Goal: Task Accomplishment & Management: Use online tool/utility

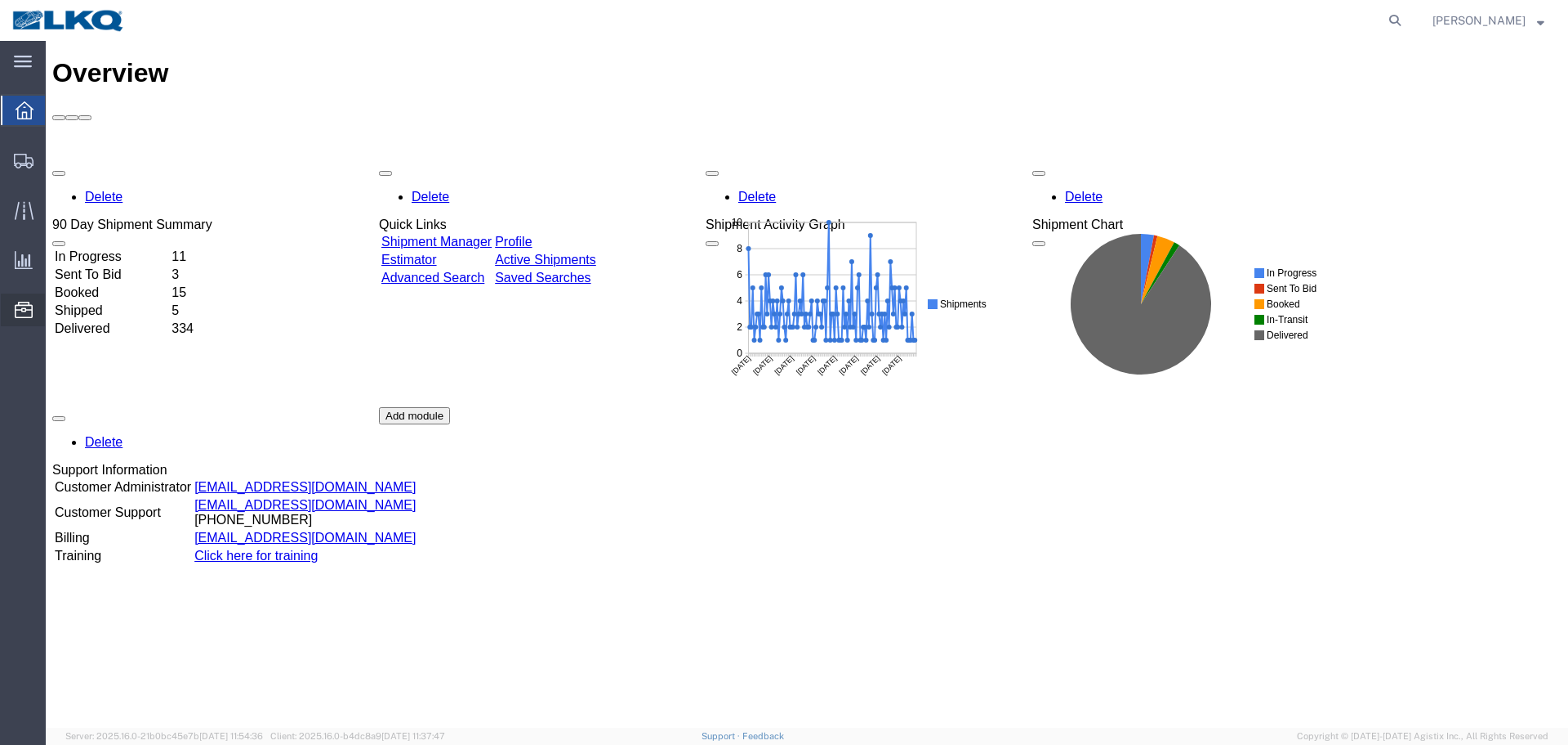
click at [0, 0] on span "Location Appointment" at bounding box center [0, 0] width 0 height 0
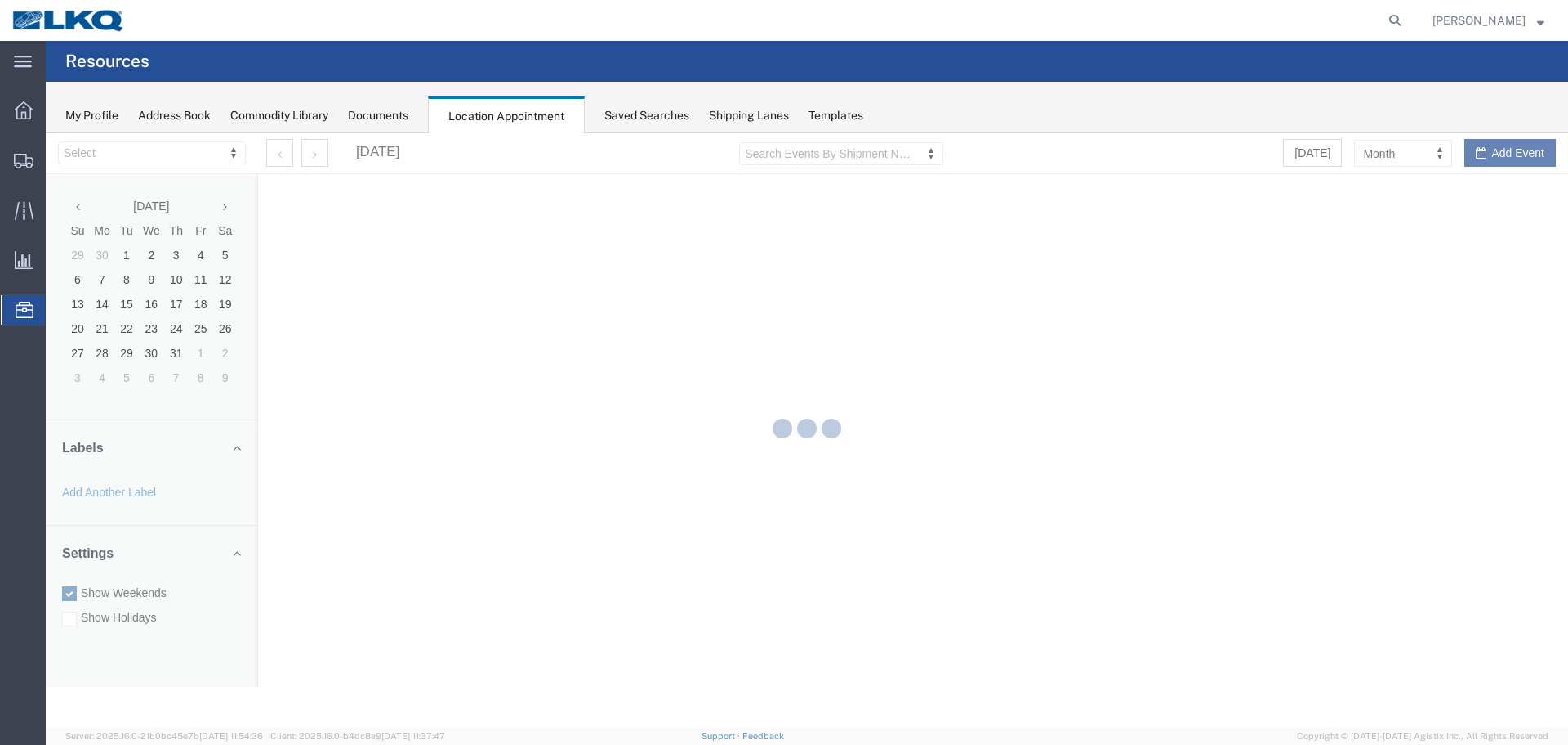
select select "28018"
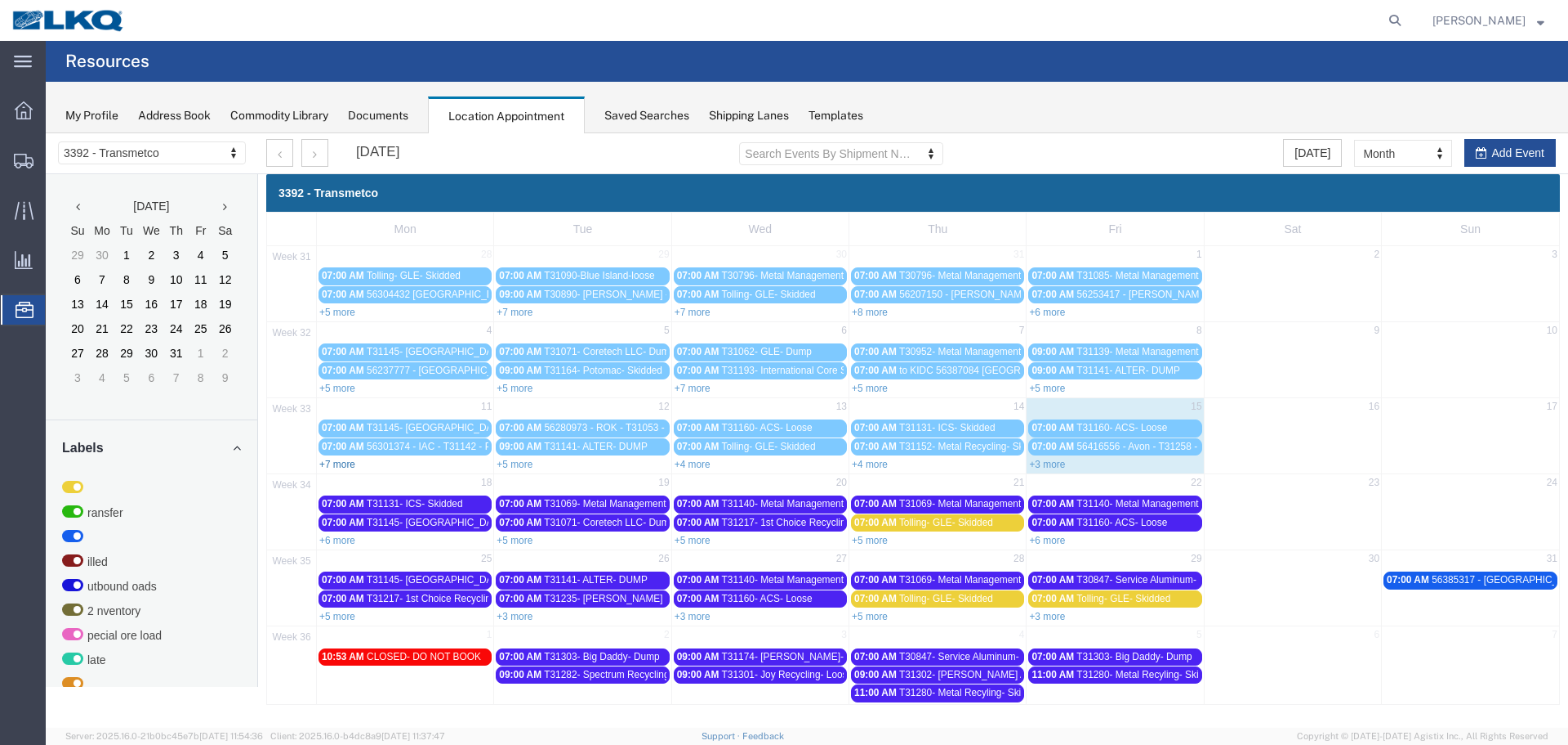
click at [347, 462] on link "+7 more" at bounding box center [337, 464] width 36 height 12
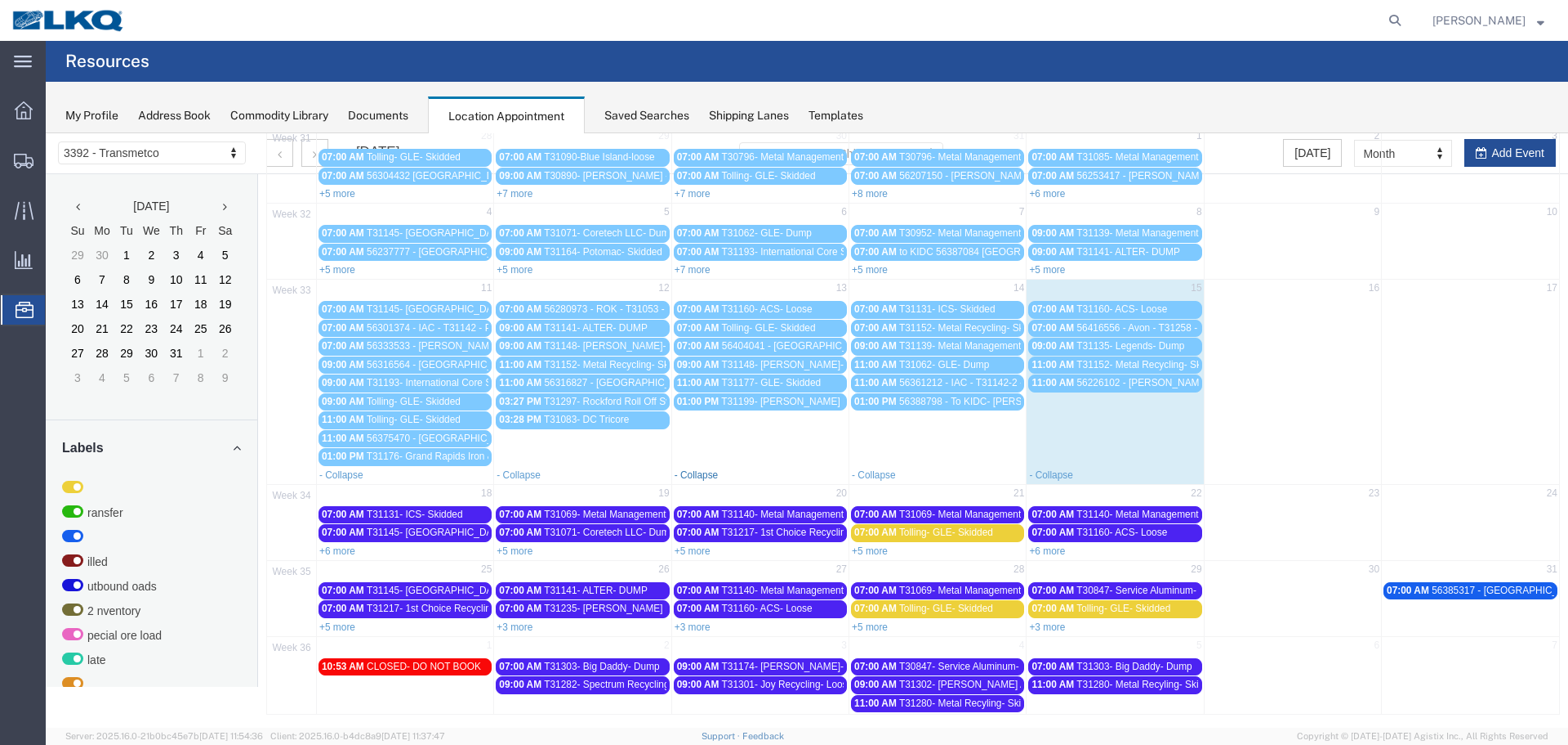
scroll to position [123, 0]
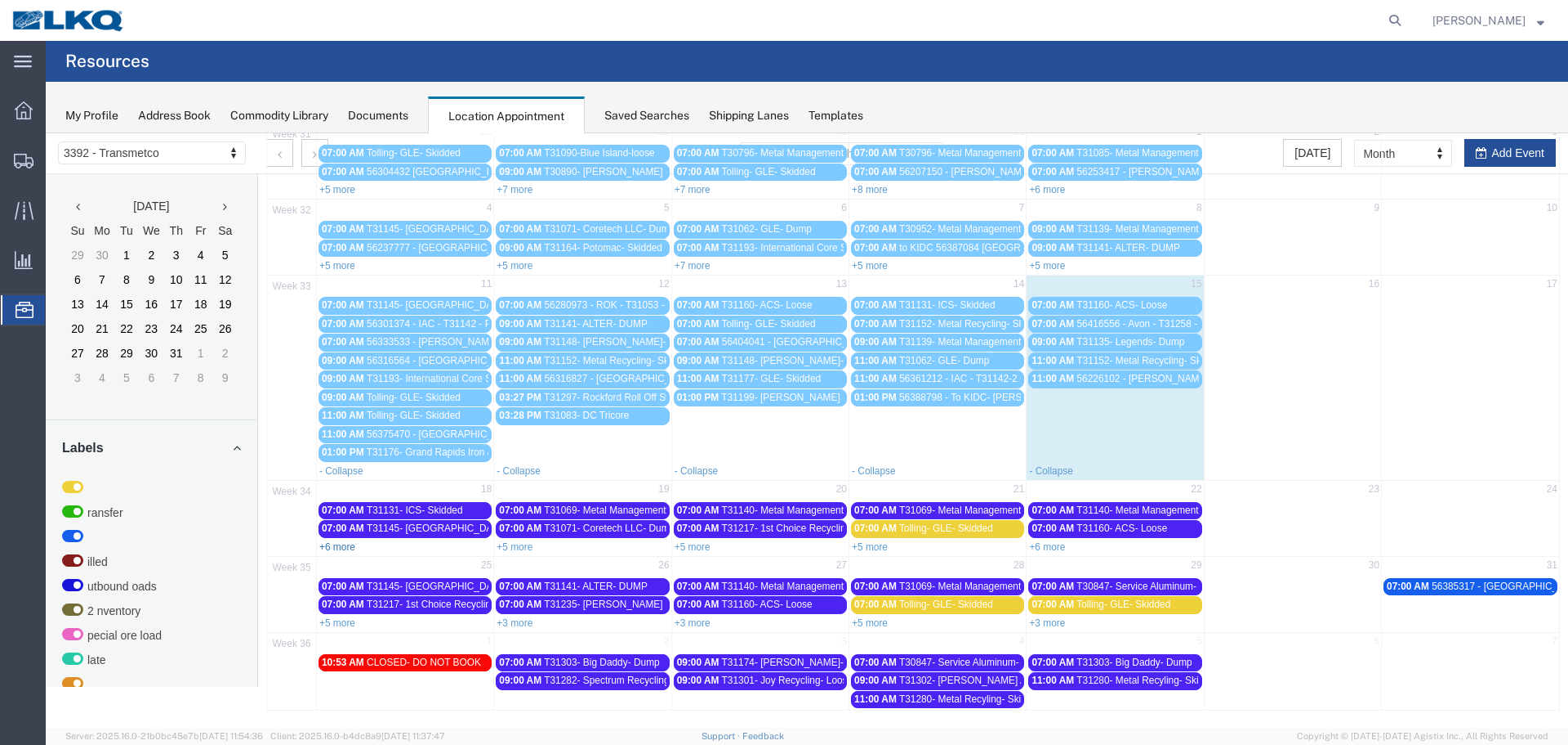
click at [333, 544] on link "+6 more" at bounding box center [337, 547] width 36 height 12
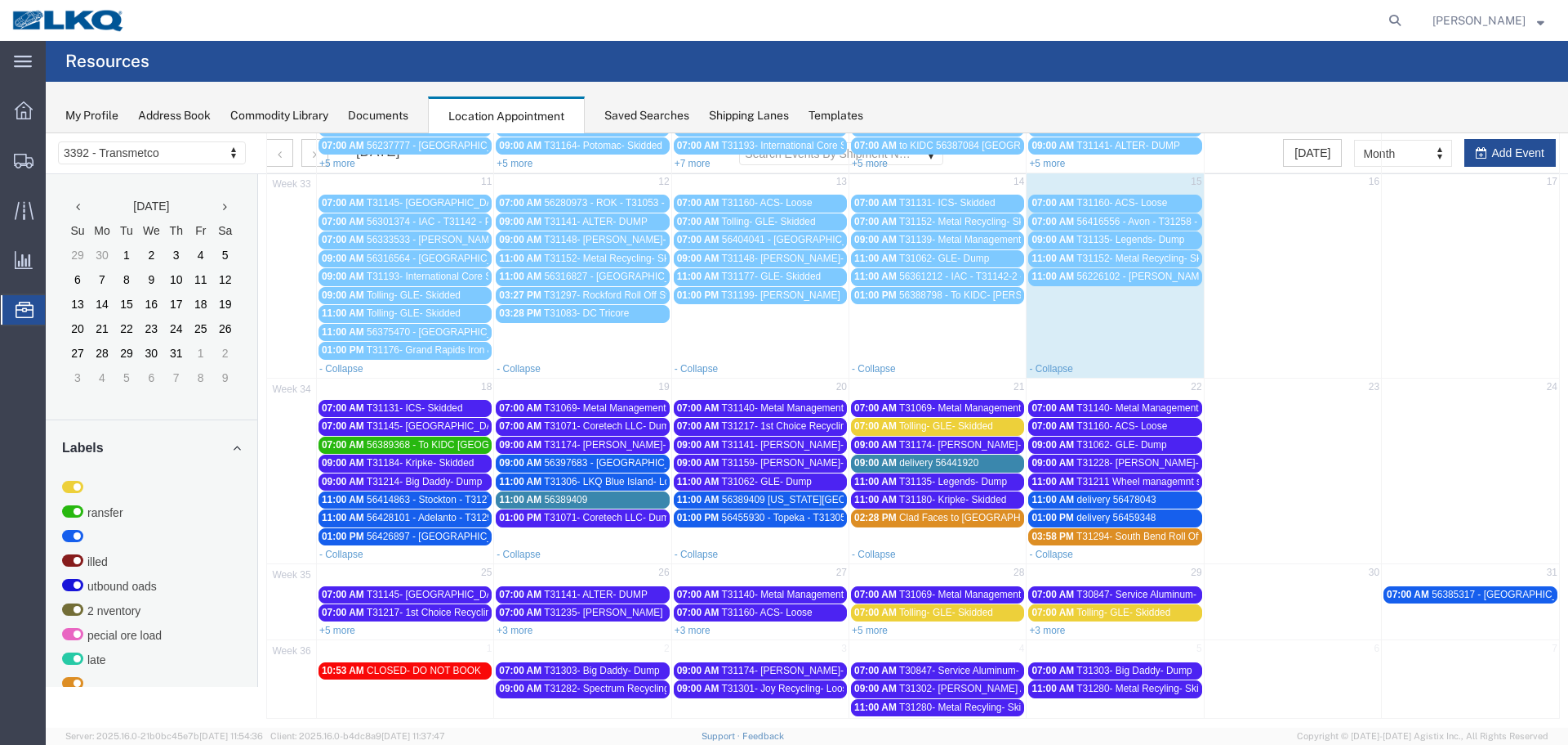
scroll to position [233, 0]
